Goal: Task Accomplishment & Management: Use online tool/utility

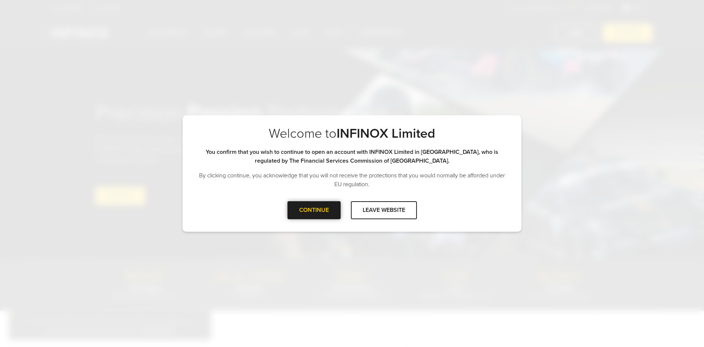
click at [314, 217] on div "CONTINUE" at bounding box center [314, 210] width 53 height 18
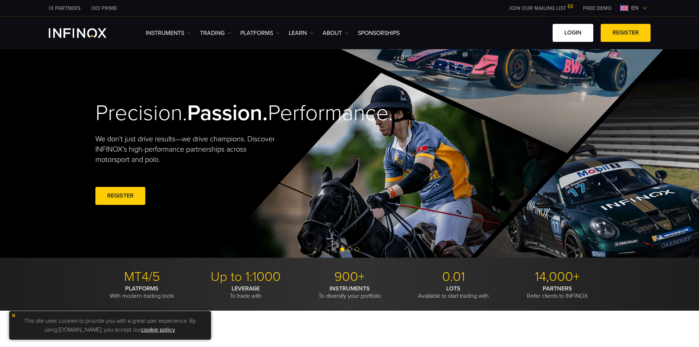
click at [565, 30] on link "LOGIN" at bounding box center [572, 33] width 41 height 18
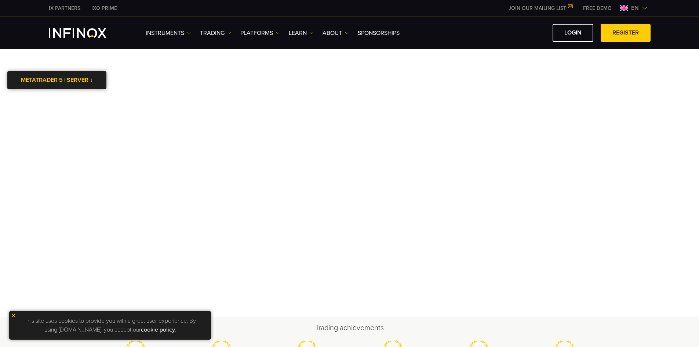
click at [81, 82] on link "METATRADER 5 | SERVER ↓" at bounding box center [56, 80] width 99 height 18
click at [77, 103] on li "InfinoxLimited-MT5Live" at bounding box center [56, 99] width 99 height 17
